Goal: Task Accomplishment & Management: Use online tool/utility

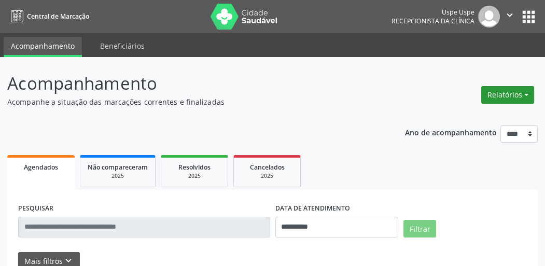
click at [521, 93] on button "Relatórios" at bounding box center [508, 95] width 53 height 18
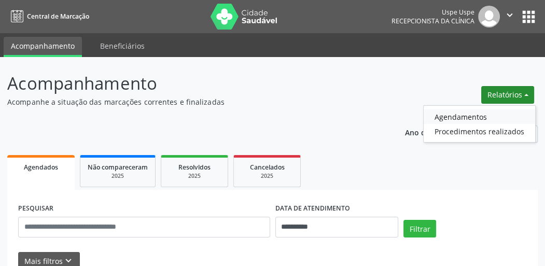
click at [466, 117] on link "Agendamentos" at bounding box center [480, 117] width 112 height 15
select select "*"
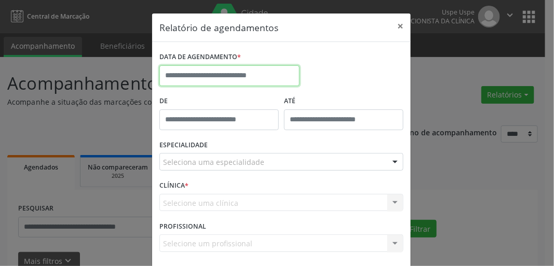
click at [200, 72] on input "text" at bounding box center [229, 75] width 140 height 21
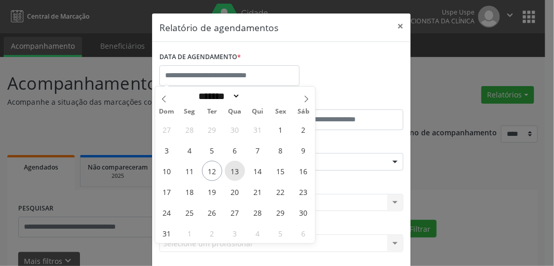
click at [232, 174] on span "13" at bounding box center [235, 171] width 20 height 20
type input "**********"
click at [231, 174] on span "13" at bounding box center [235, 171] width 20 height 20
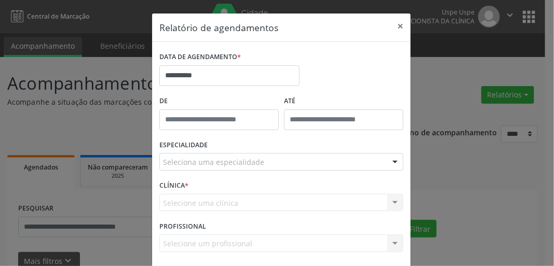
click at [230, 153] on div "ESPECIALIDADE Seleciona uma especialidade Todas as especialidades Alergologia A…" at bounding box center [281, 158] width 249 height 40
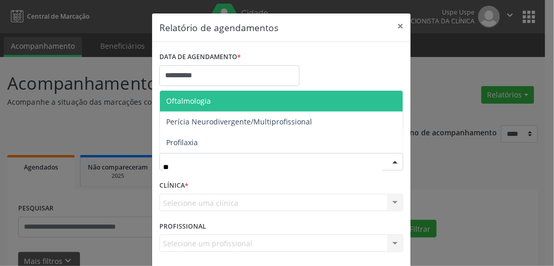
type input "***"
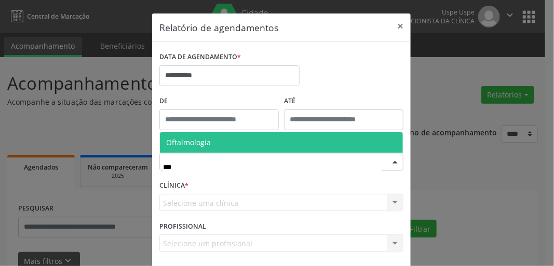
click at [220, 142] on span "Oftalmologia" at bounding box center [281, 142] width 243 height 21
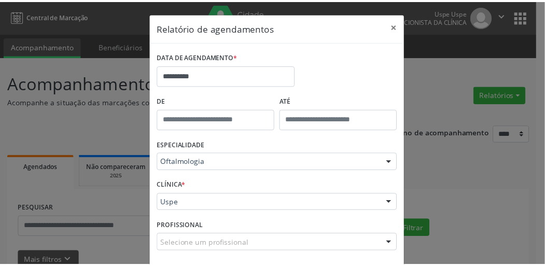
scroll to position [45, 0]
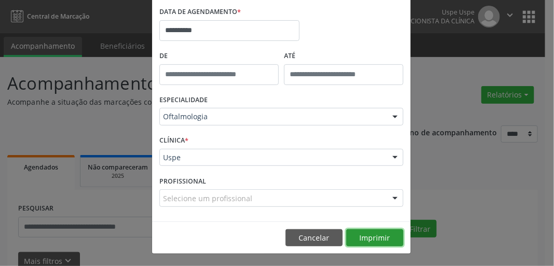
click at [354, 237] on button "Imprimir" at bounding box center [374, 238] width 57 height 18
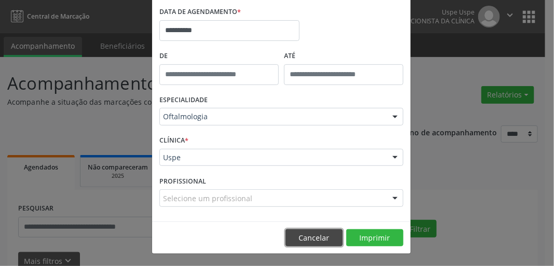
click at [316, 239] on button "Cancelar" at bounding box center [313, 238] width 57 height 18
